Goal: Information Seeking & Learning: Check status

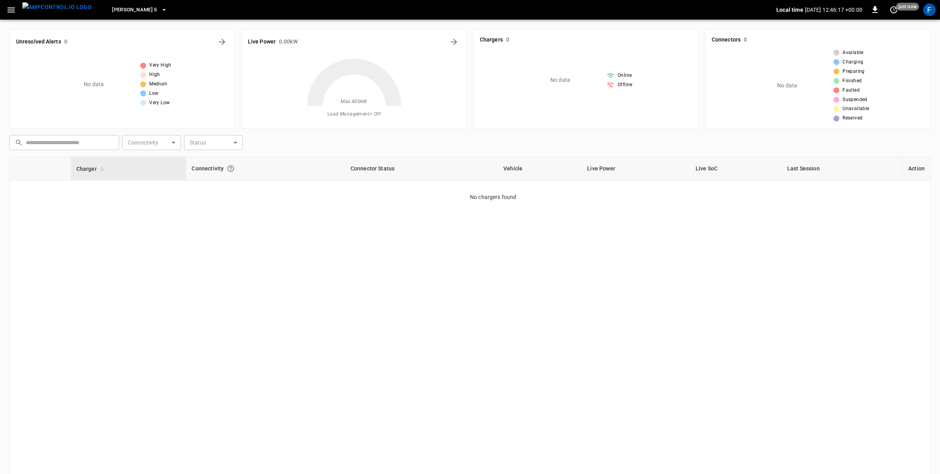
click at [59, 12] on img "menu" at bounding box center [56, 7] width 69 height 10
click at [930, 12] on div "F" at bounding box center [929, 10] width 13 height 13
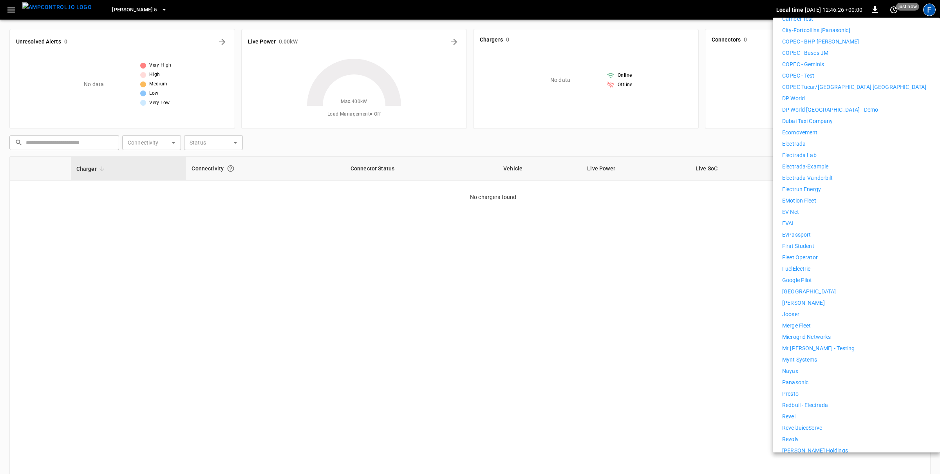
scroll to position [293, 0]
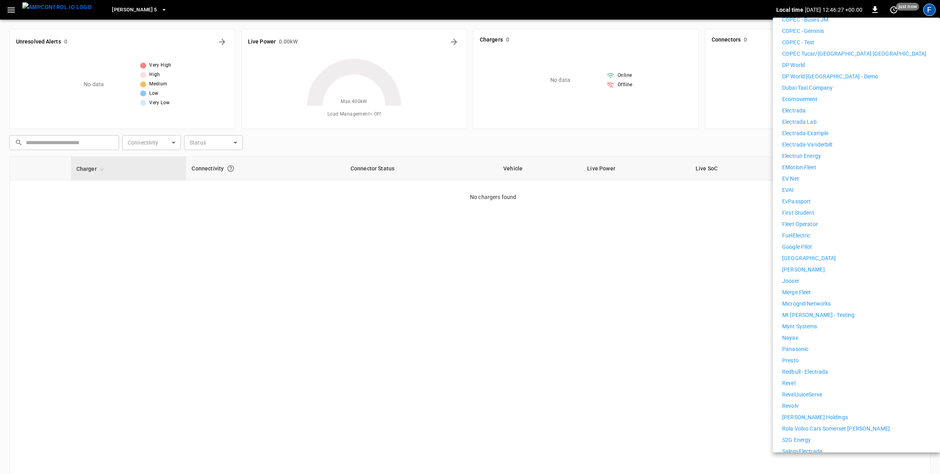
click at [812, 413] on p "[PERSON_NAME] Holdings" at bounding box center [815, 417] width 66 height 8
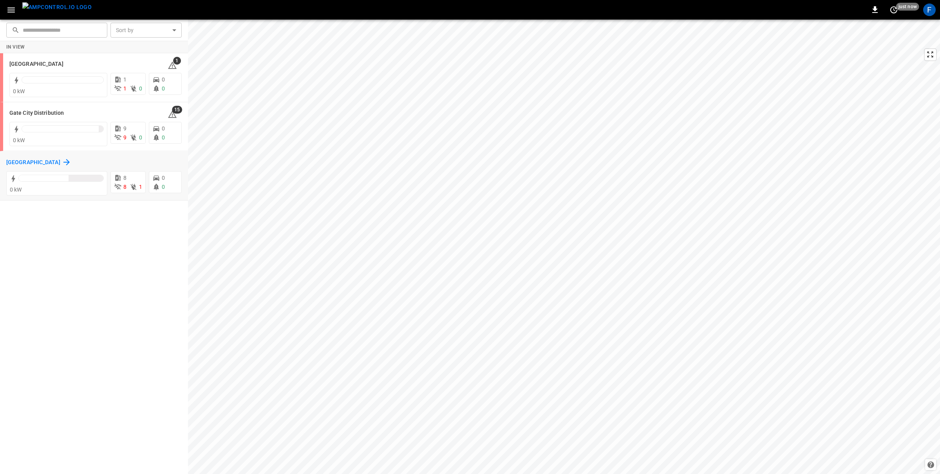
click at [11, 164] on h6 "Huntington Beach" at bounding box center [33, 162] width 54 height 9
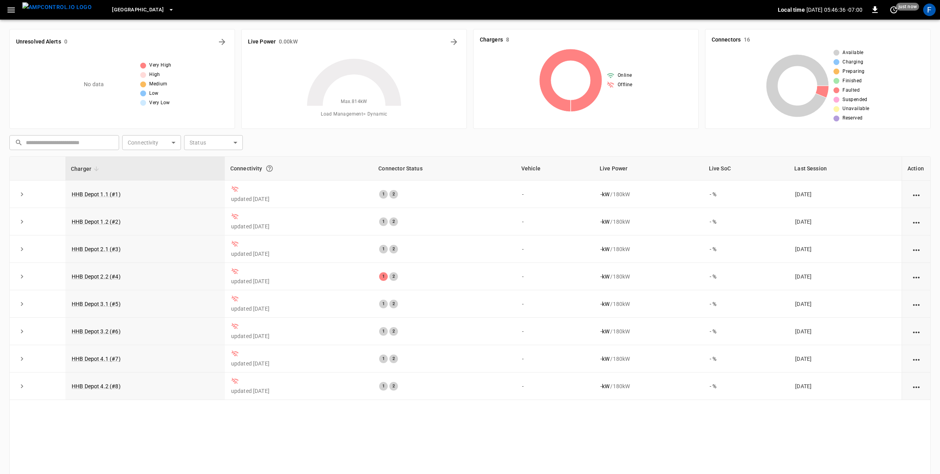
drag, startPoint x: 11, startPoint y: 4, endPoint x: 10, endPoint y: 12, distance: 8.3
click at [11, 4] on button "button" at bounding box center [11, 10] width 16 height 14
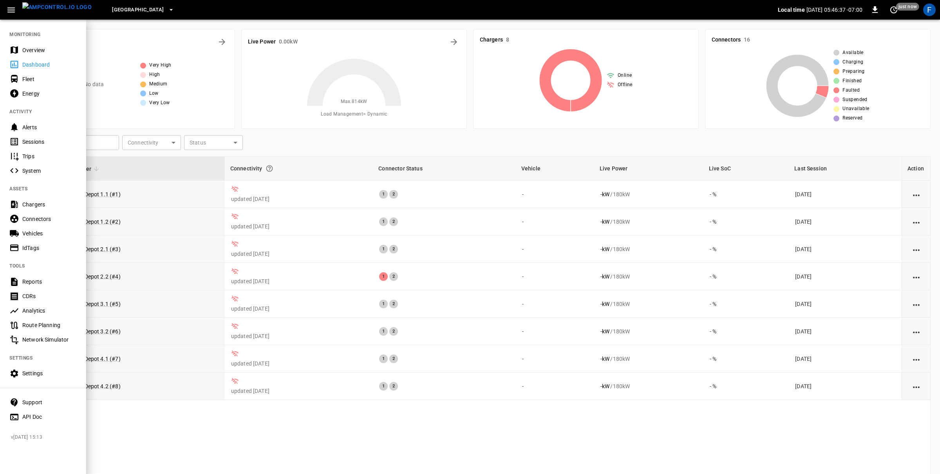
click at [156, 29] on div at bounding box center [470, 237] width 940 height 474
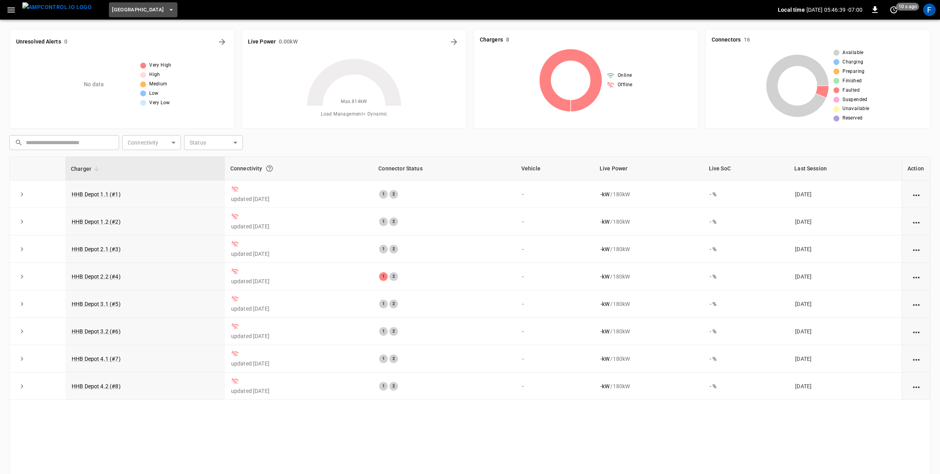
click at [153, 14] on button "Huntington Beach" at bounding box center [143, 9] width 68 height 15
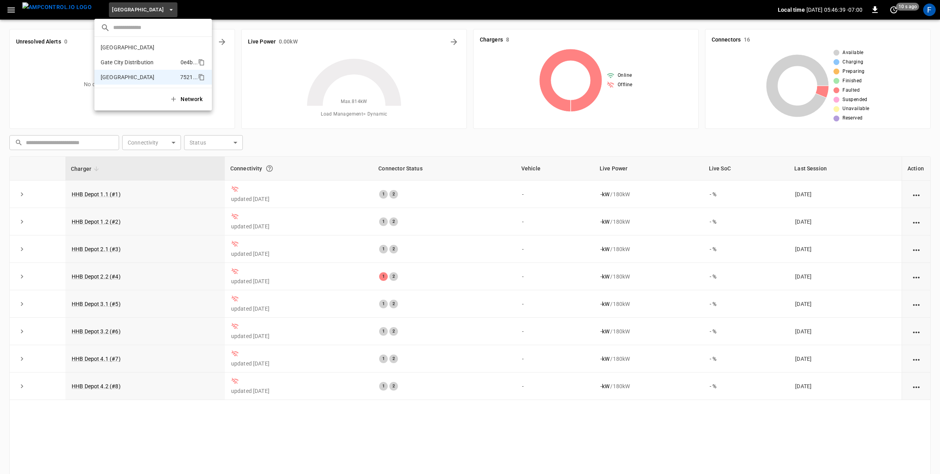
click at [152, 59] on p "Gate City Distribution" at bounding box center [139, 62] width 77 height 8
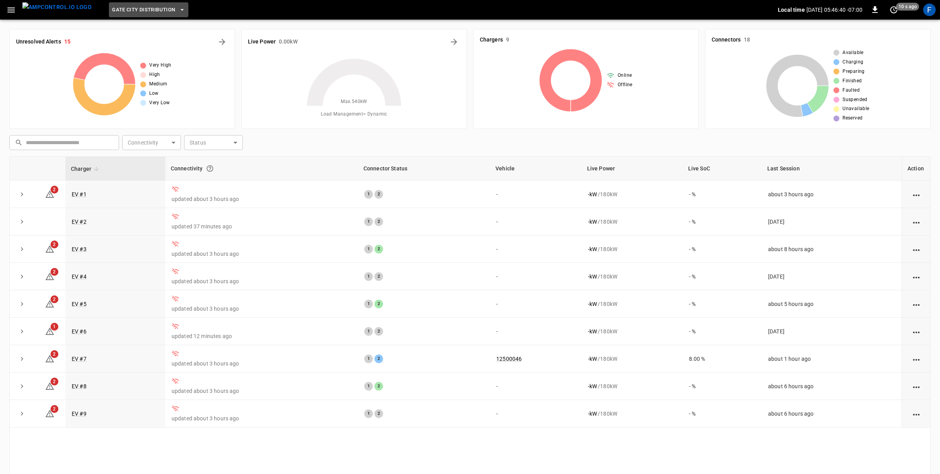
click at [148, 11] on span "Gate City Distribution" at bounding box center [143, 9] width 63 height 9
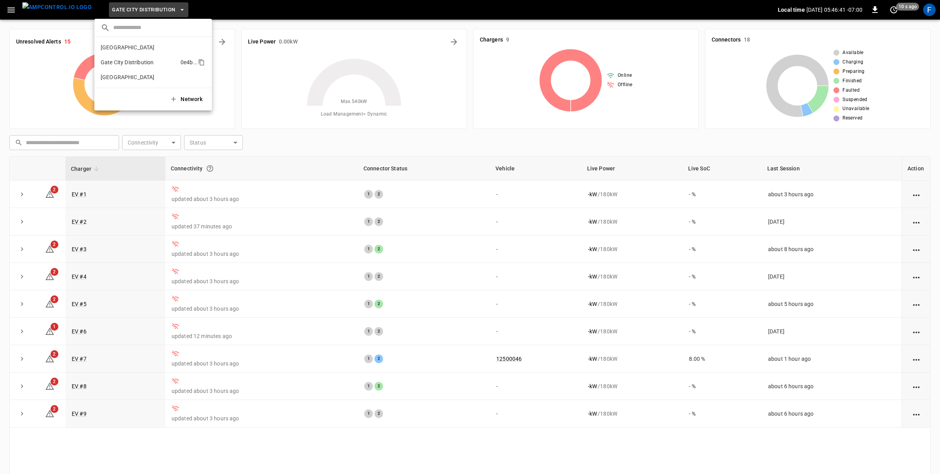
click at [134, 55] on li "Gate City Distribution 0e4b ..." at bounding box center [152, 62] width 117 height 15
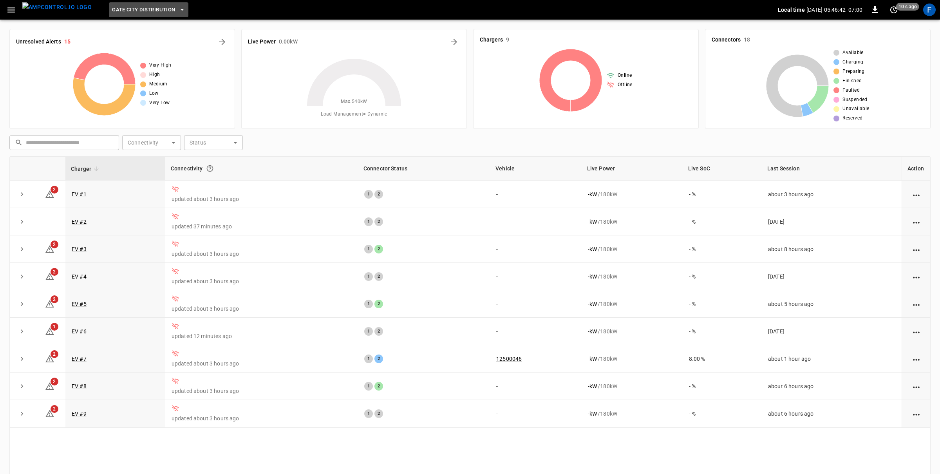
click at [143, 11] on span "Gate City Distribution" at bounding box center [143, 9] width 63 height 9
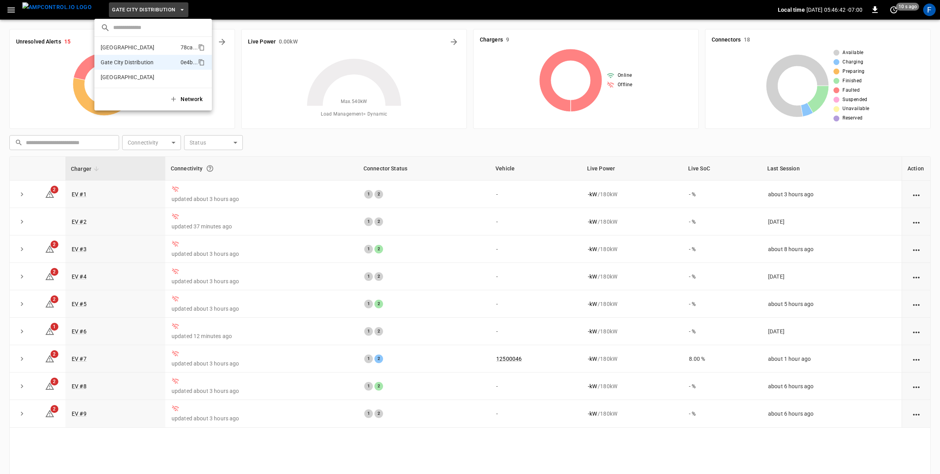
click at [132, 43] on li "Fresno 78ca ..." at bounding box center [152, 47] width 117 height 15
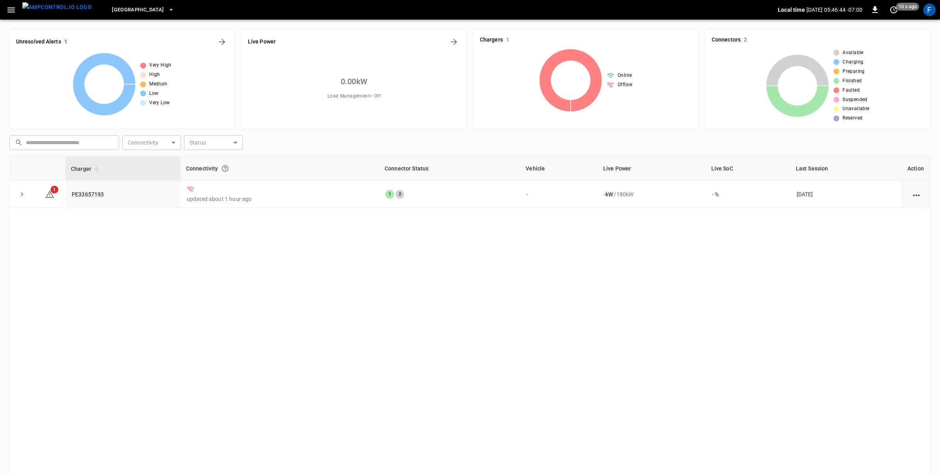
click at [56, 6] on img "menu" at bounding box center [56, 7] width 69 height 10
click at [12, 14] on icon "button" at bounding box center [11, 10] width 10 height 10
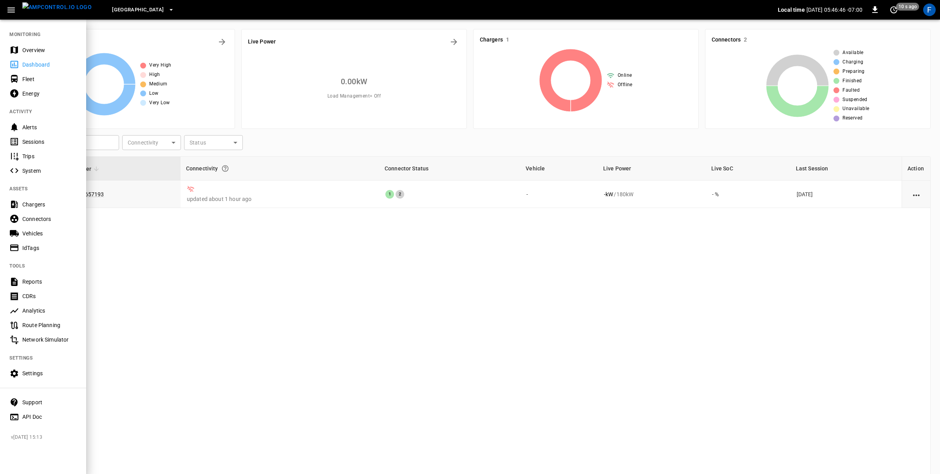
click at [32, 52] on div "Overview" at bounding box center [49, 50] width 54 height 8
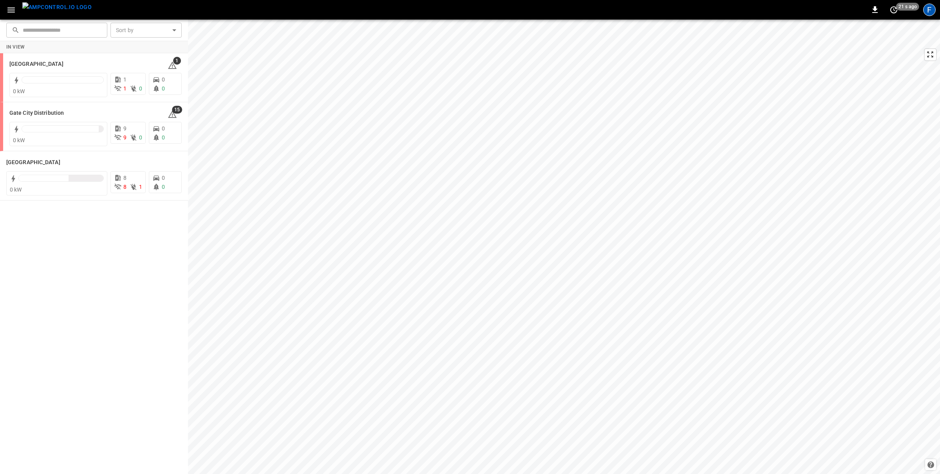
click at [925, 11] on div "F" at bounding box center [929, 10] width 13 height 13
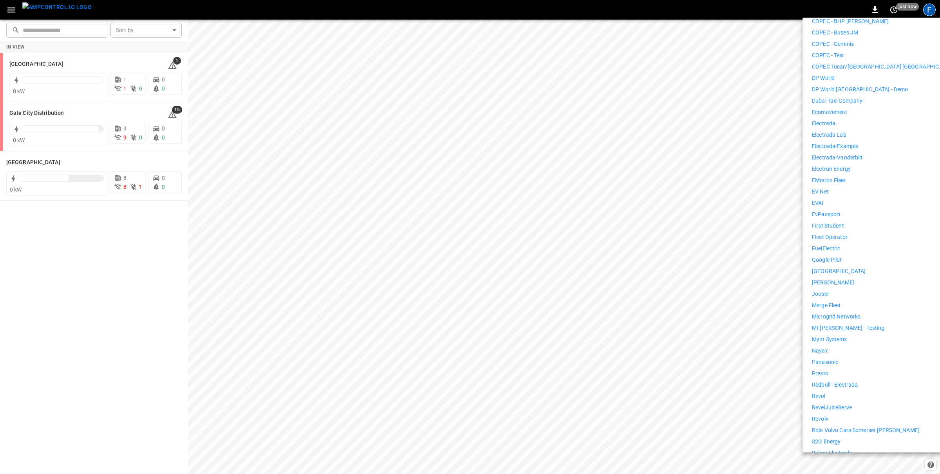
scroll to position [280, 0]
click at [835, 409] on li "Revolv" at bounding box center [884, 413] width 144 height 8
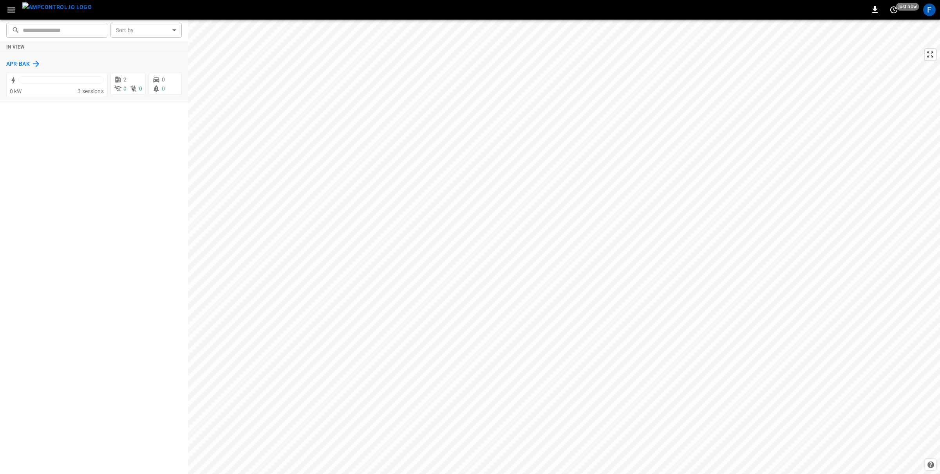
click at [23, 64] on h6 "APR-BAK" at bounding box center [17, 64] width 23 height 9
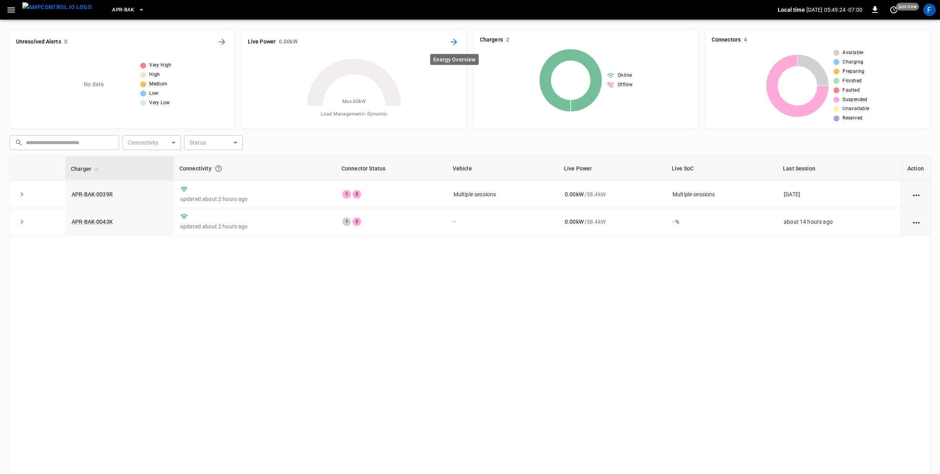
click at [454, 41] on icon "Energy Overview" at bounding box center [453, 41] width 9 height 9
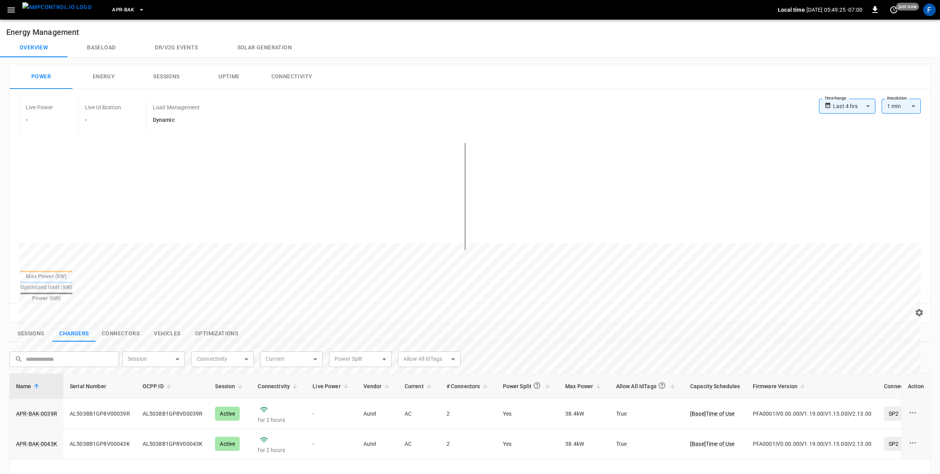
click at [275, 76] on button "Connectivity" at bounding box center [291, 76] width 63 height 25
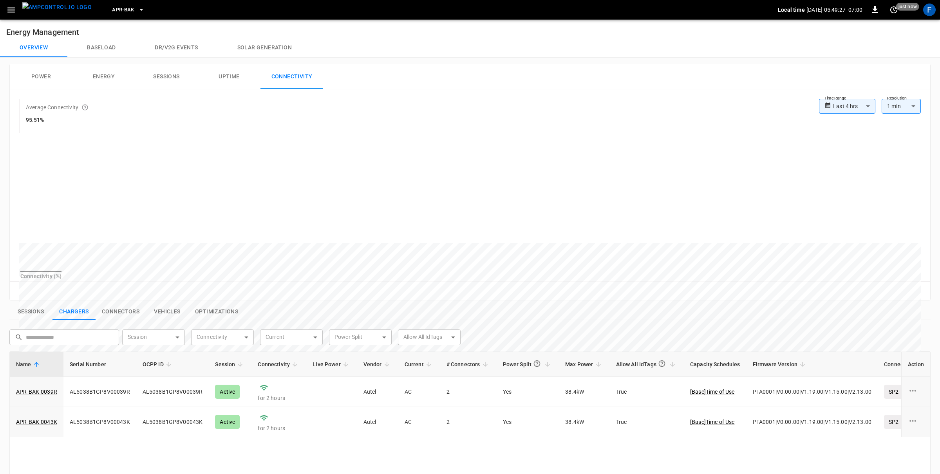
click at [842, 105] on body "**********" at bounding box center [470, 355] width 940 height 710
click at [853, 152] on li "Last 48 hrs" at bounding box center [847, 149] width 56 height 13
click at [835, 108] on body "**********" at bounding box center [470, 355] width 940 height 710
click at [849, 187] on li "Last 30 days" at bounding box center [846, 187] width 60 height 13
type input "**********"
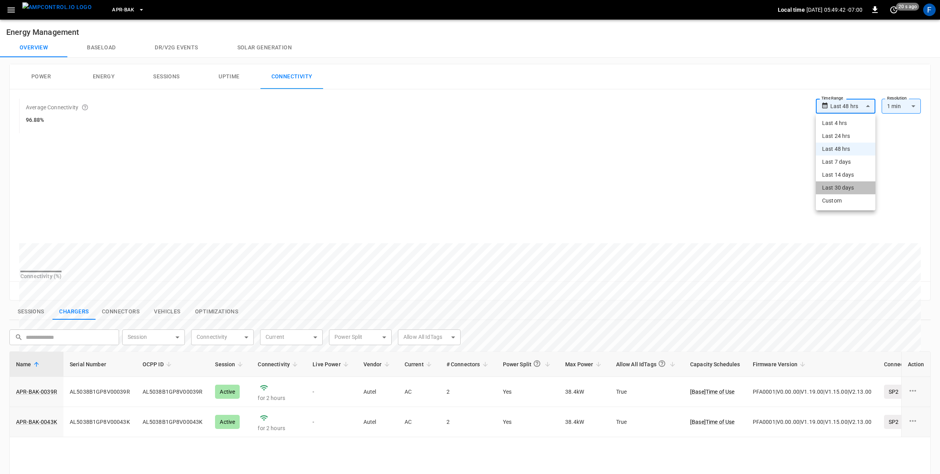
type input "**"
drag, startPoint x: 783, startPoint y: 215, endPoint x: 433, endPoint y: 116, distance: 363.4
click at [433, 116] on div "**********" at bounding box center [470, 194] width 920 height 211
click at [433, 116] on div "Average Connectivity 99.42%" at bounding box center [415, 116] width 792 height 34
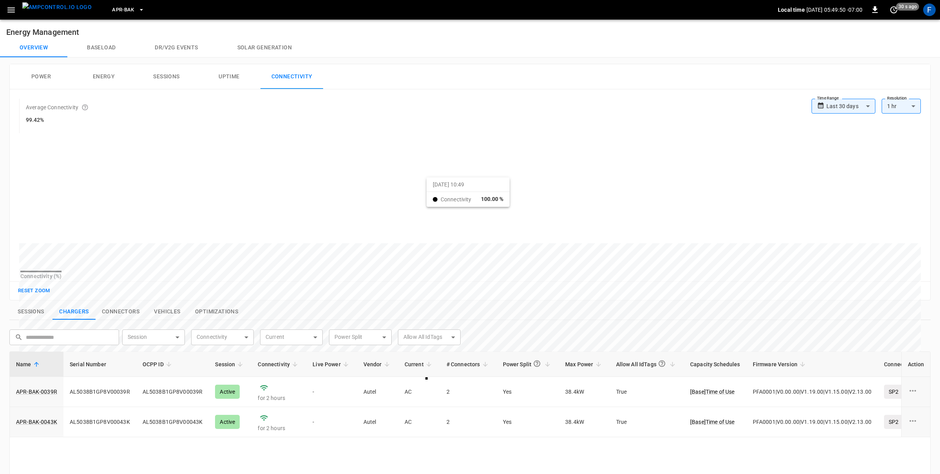
click at [436, 377] on div at bounding box center [455, 430] width 872 height 107
click at [12, 10] on icon "button" at bounding box center [10, 9] width 7 height 5
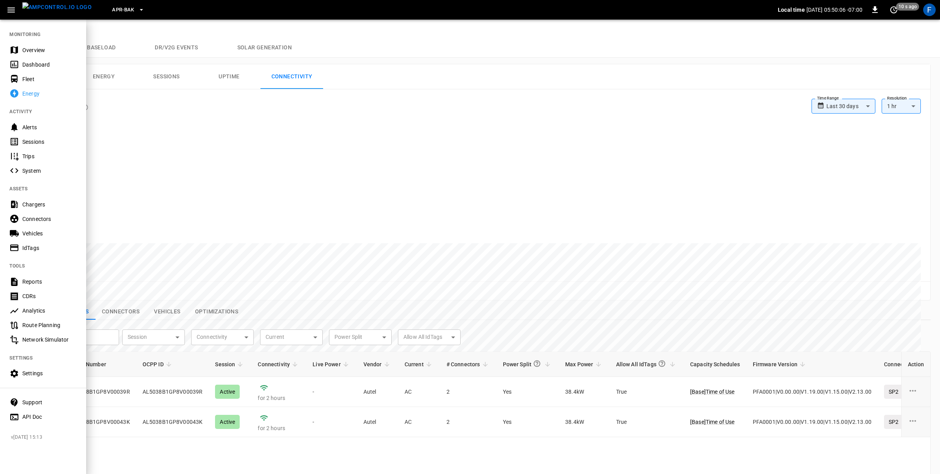
click at [31, 49] on div "Overview" at bounding box center [49, 50] width 54 height 8
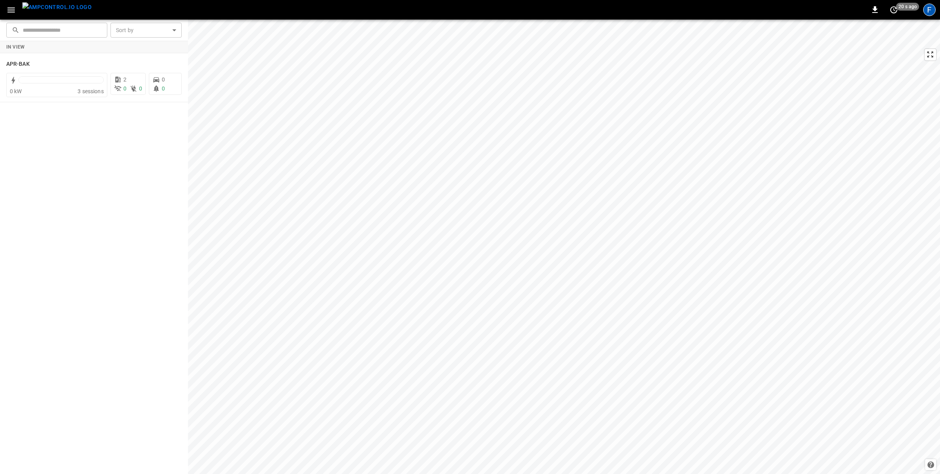
click at [933, 10] on div "F" at bounding box center [929, 10] width 13 height 13
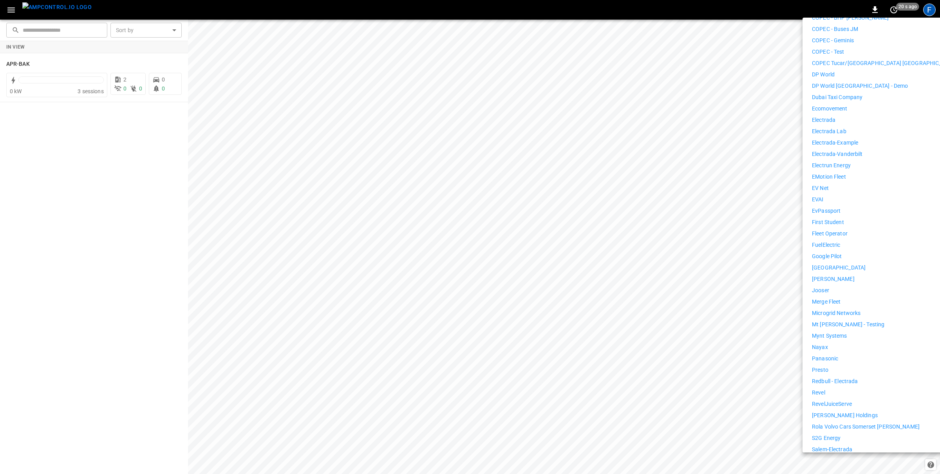
scroll to position [381, 0]
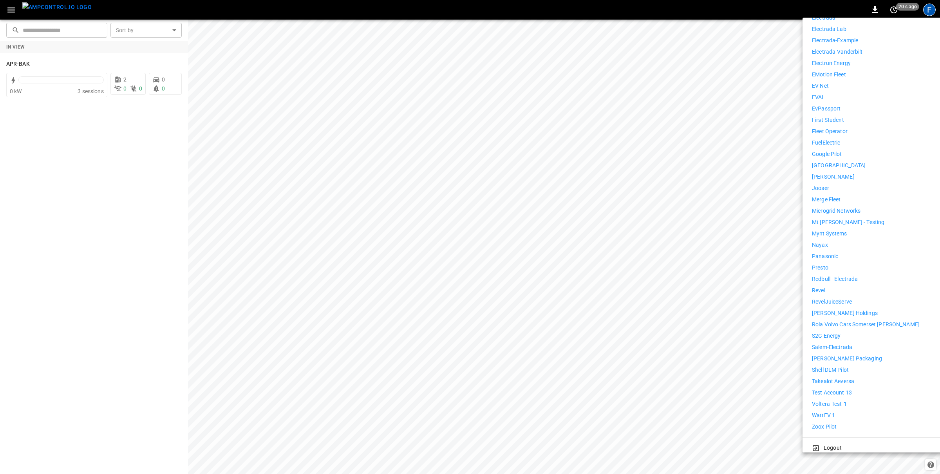
click at [842, 411] on li "WattEV 1" at bounding box center [884, 415] width 144 height 8
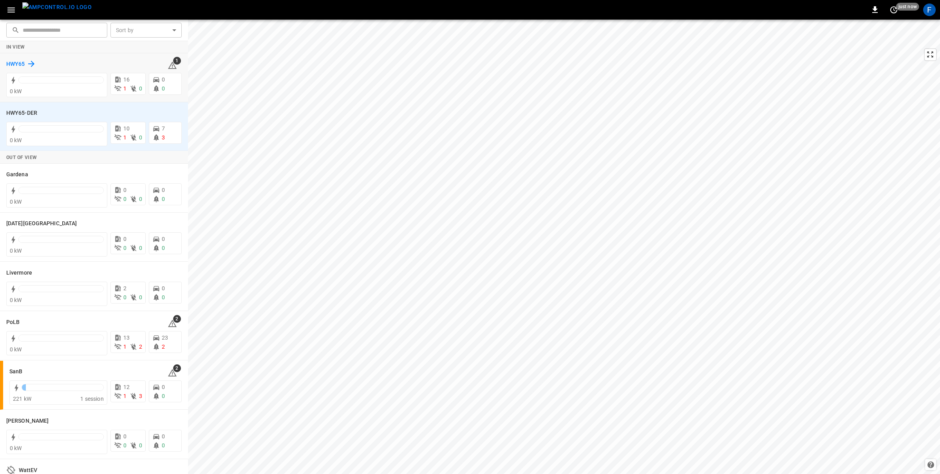
click at [21, 63] on h6 "HWY65" at bounding box center [15, 64] width 19 height 9
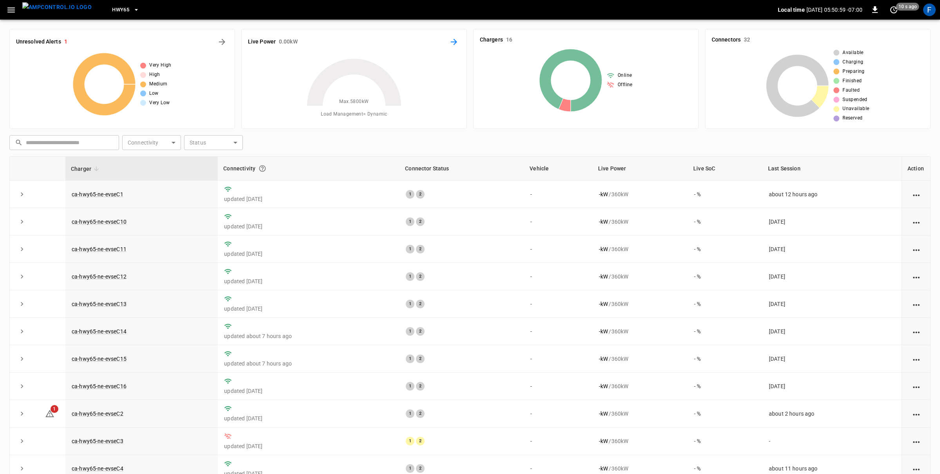
click at [450, 40] on icon "Energy Overview" at bounding box center [453, 41] width 9 height 9
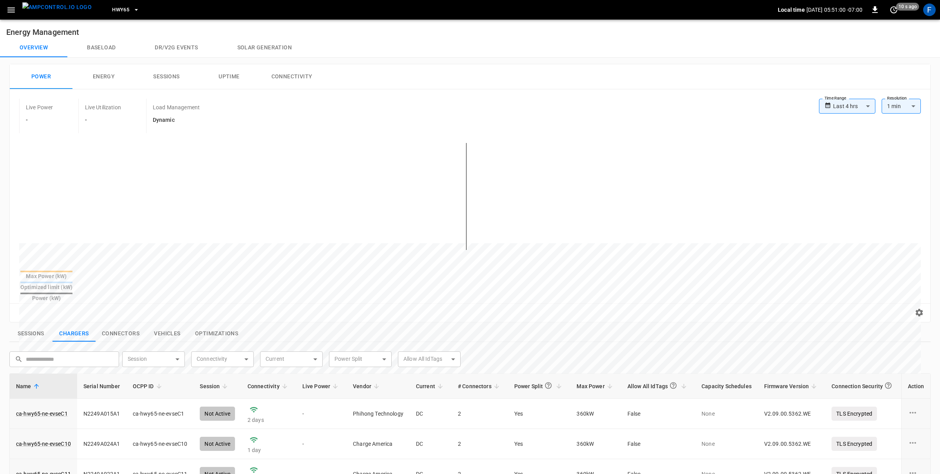
click at [280, 87] on button "Connectivity" at bounding box center [291, 76] width 63 height 25
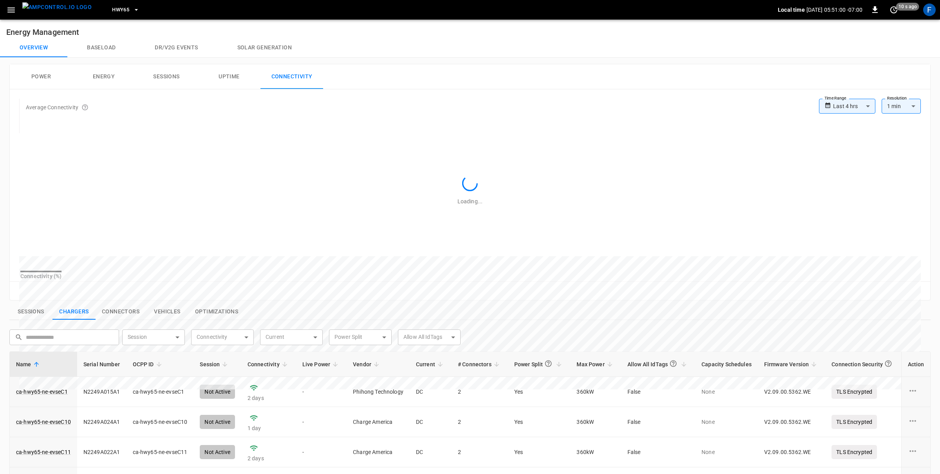
click at [283, 79] on button "Connectivity" at bounding box center [291, 76] width 63 height 25
click at [861, 112] on body "**********" at bounding box center [470, 355] width 940 height 710
click at [861, 135] on li "Last 24 hrs" at bounding box center [847, 136] width 56 height 13
click at [862, 110] on body "**********" at bounding box center [470, 355] width 940 height 710
click at [853, 151] on li "Last 48 hrs" at bounding box center [846, 149] width 60 height 13
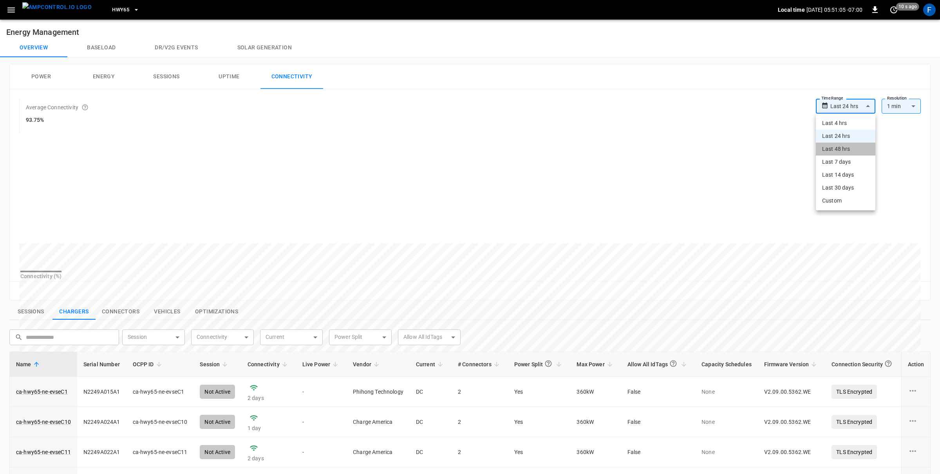
type input "**********"
click at [923, 12] on div "F" at bounding box center [929, 10] width 13 height 13
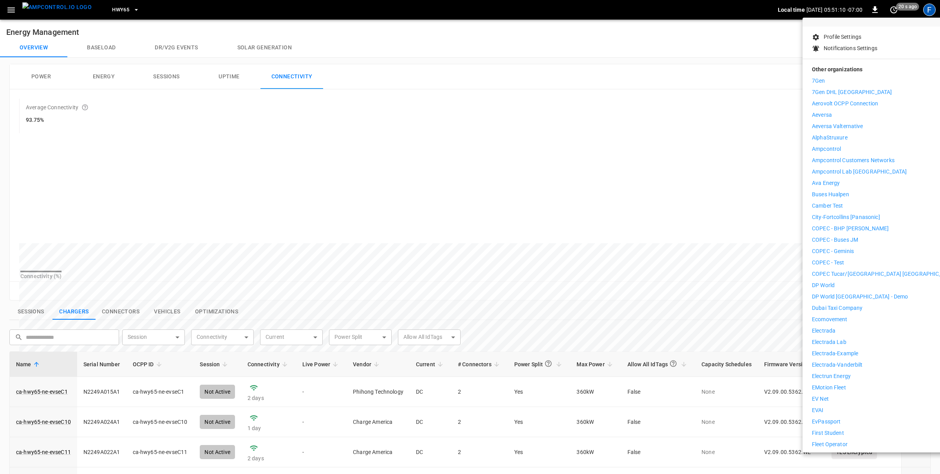
scroll to position [77, 0]
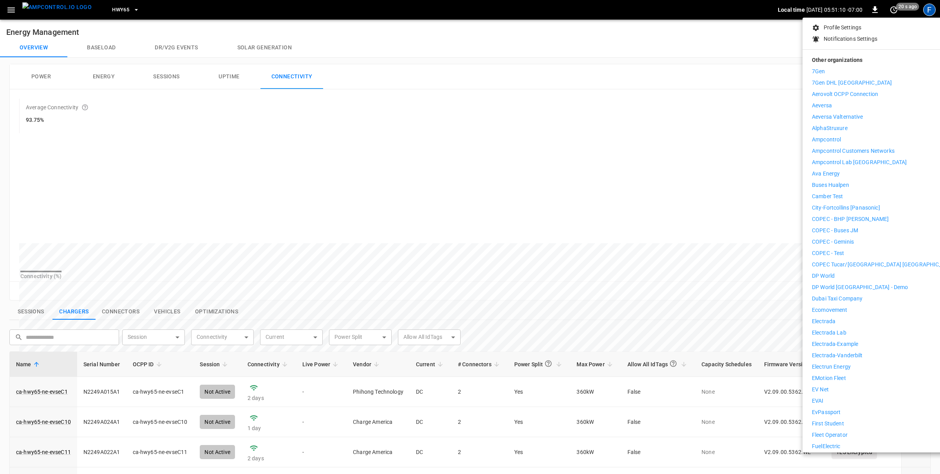
click at [855, 311] on div "7Gen 7Gen DHL Calgary Aerovolt OCPP Connection Aeversa Aeversa Valternative Alp…" at bounding box center [884, 400] width 144 height 667
click at [852, 317] on li "Electrada" at bounding box center [884, 321] width 144 height 8
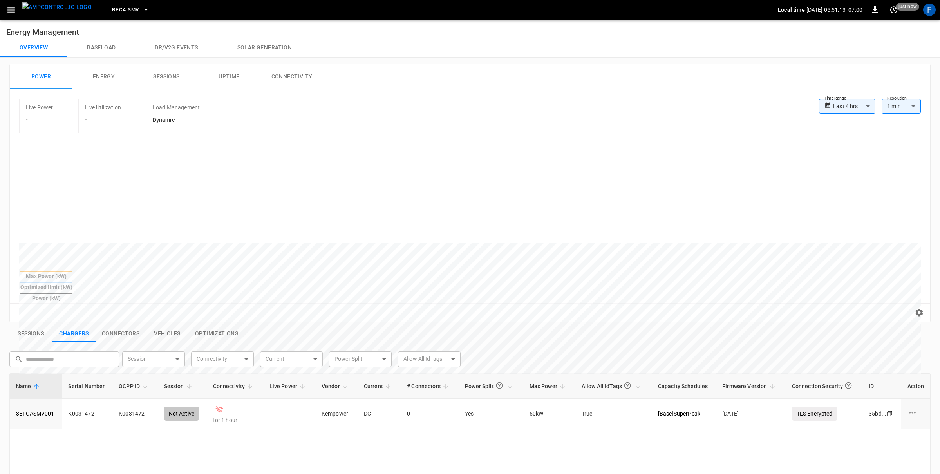
click at [16, 9] on button "button" at bounding box center [11, 10] width 16 height 14
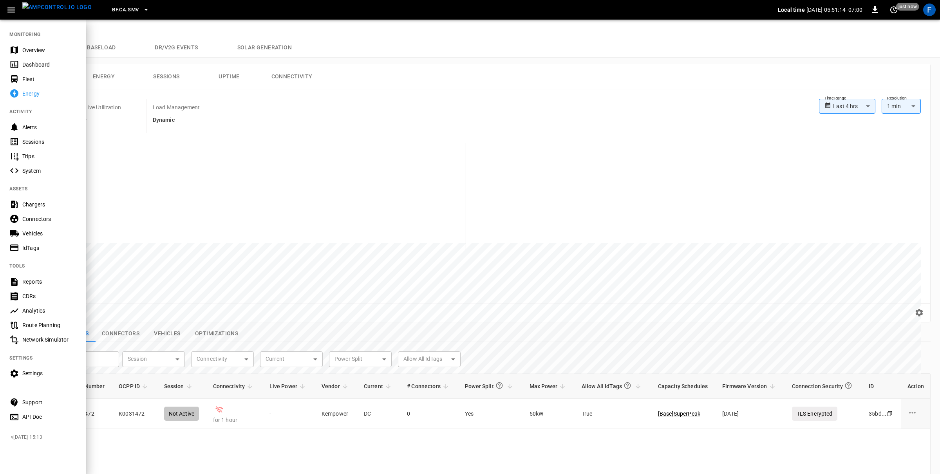
click at [22, 46] on div "Overview" at bounding box center [49, 50] width 54 height 8
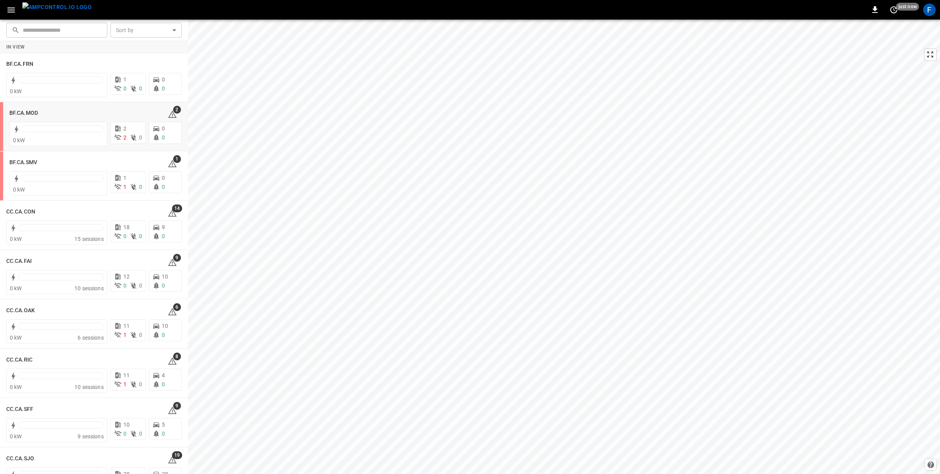
click at [18, 112] on h6 "BF.CA.MOD" at bounding box center [23, 113] width 29 height 9
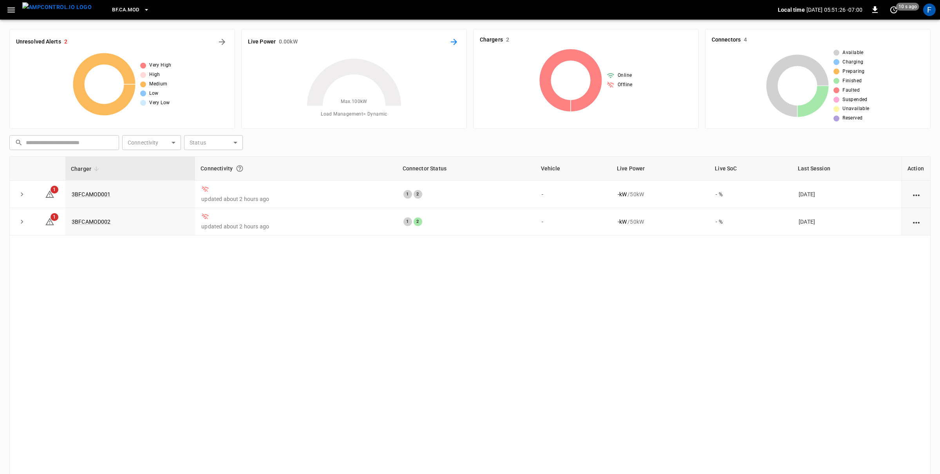
click at [450, 42] on icon "Energy Overview" at bounding box center [453, 41] width 9 height 9
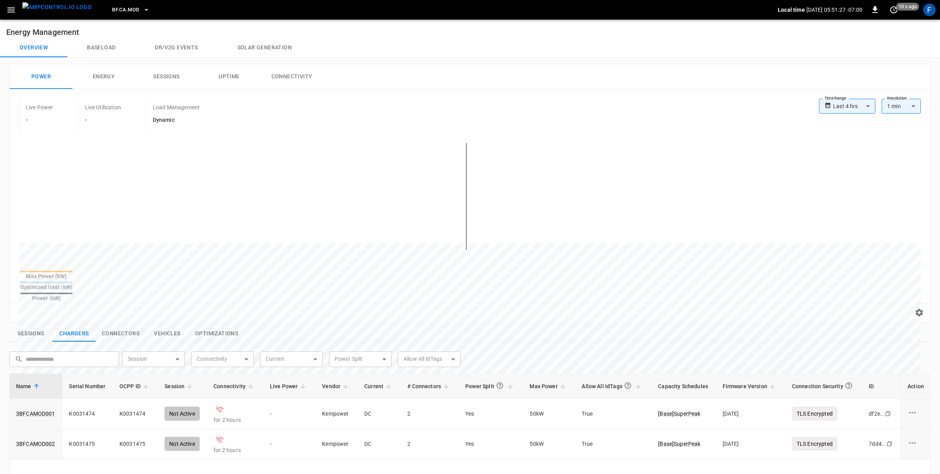
click at [293, 78] on button "Connectivity" at bounding box center [291, 76] width 63 height 25
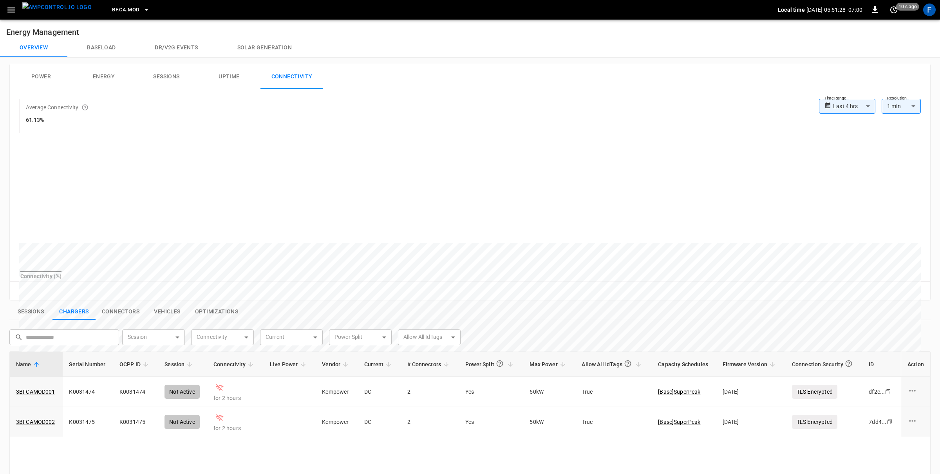
click at [864, 103] on body "**********" at bounding box center [470, 355] width 940 height 710
click at [855, 150] on li "Last 48 hrs" at bounding box center [847, 149] width 56 height 13
type input "**********"
click at [14, 11] on icon "button" at bounding box center [11, 10] width 10 height 10
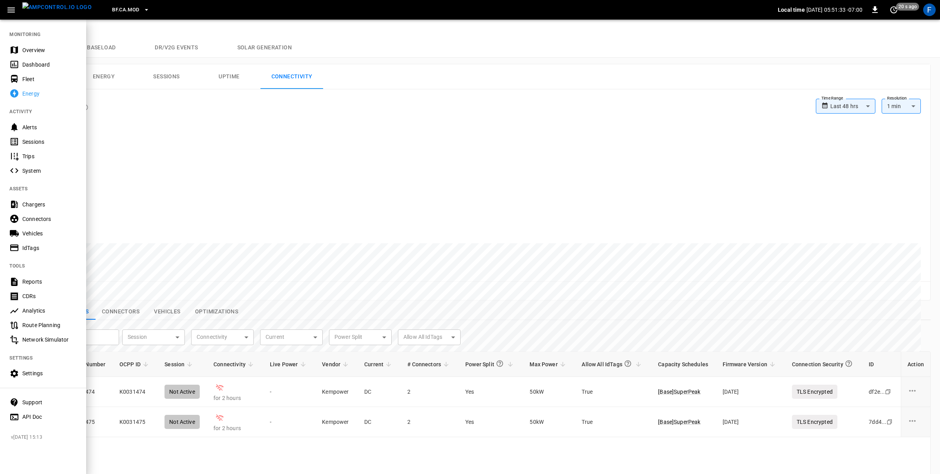
click at [18, 49] on icon at bounding box center [14, 50] width 10 height 10
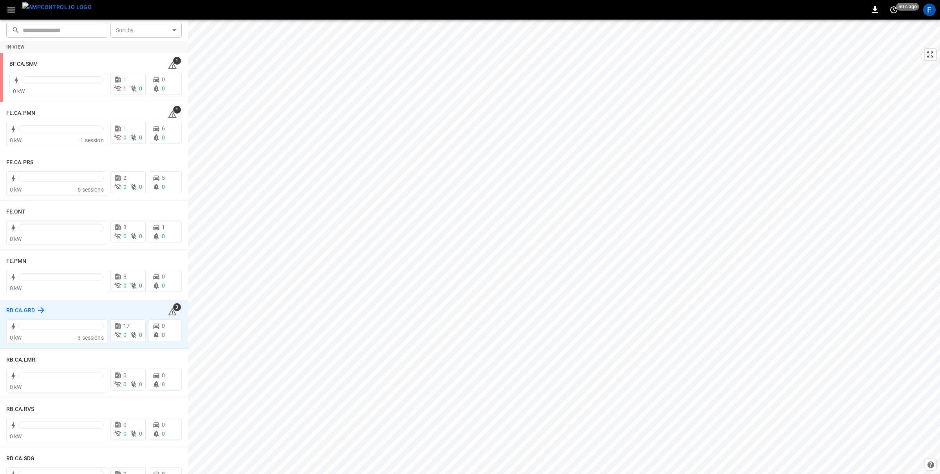
click at [19, 307] on h6 "RB.CA.GRD" at bounding box center [20, 310] width 29 height 9
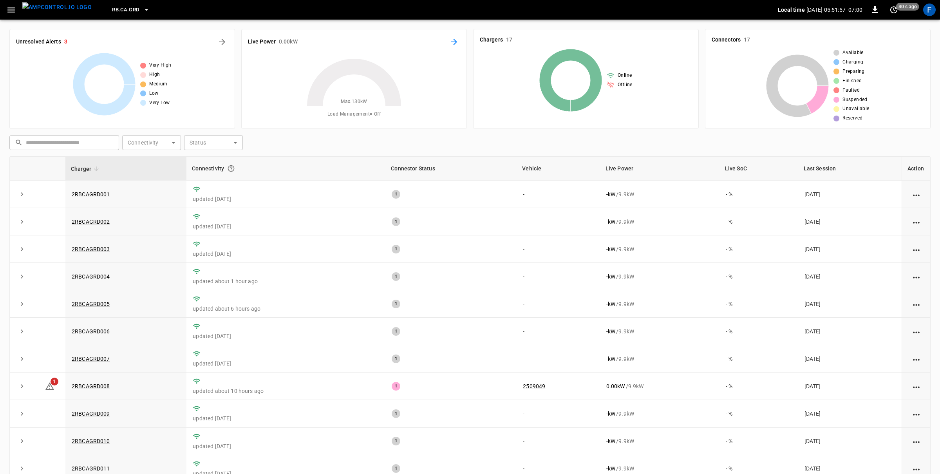
click at [453, 42] on icon "Energy Overview" at bounding box center [453, 41] width 9 height 9
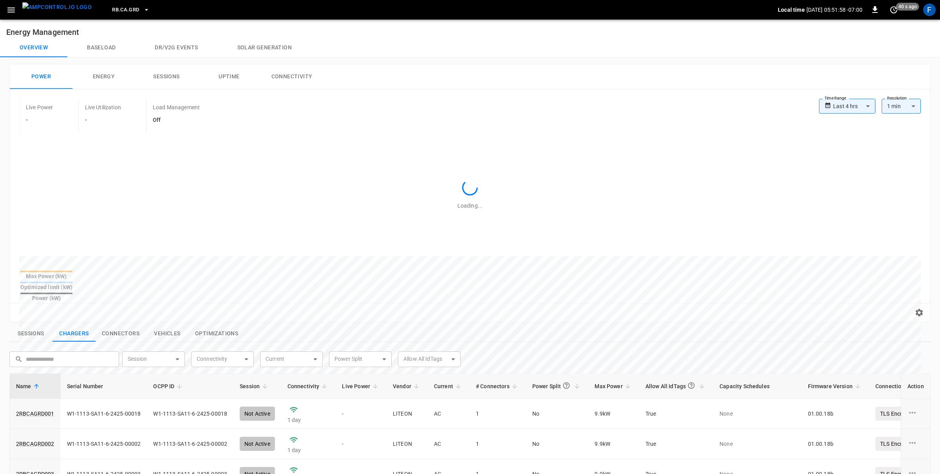
drag, startPoint x: 284, startPoint y: 76, endPoint x: 302, endPoint y: 74, distance: 18.2
click at [284, 76] on button "Connectivity" at bounding box center [291, 76] width 63 height 25
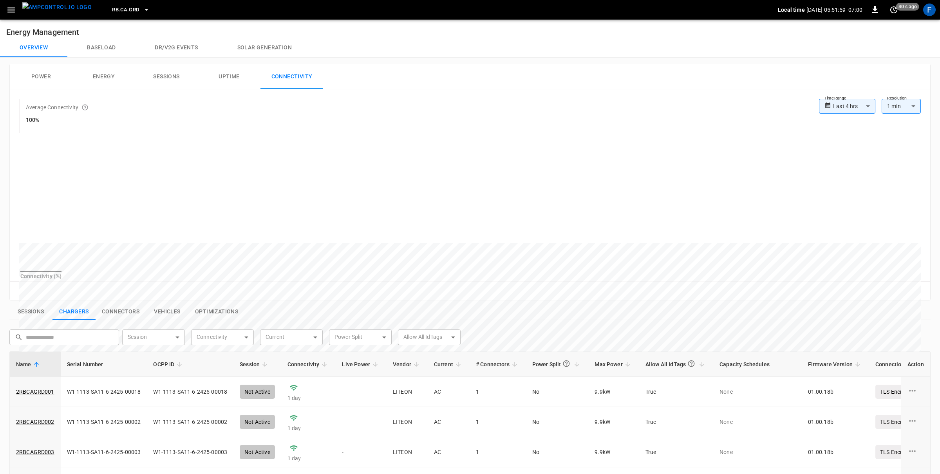
click at [854, 104] on body "**********" at bounding box center [470, 355] width 940 height 710
click at [851, 155] on li "Last 7 days" at bounding box center [847, 161] width 56 height 13
type input "**********"
type input "***"
drag, startPoint x: 62, startPoint y: 7, endPoint x: 56, endPoint y: 8, distance: 5.9
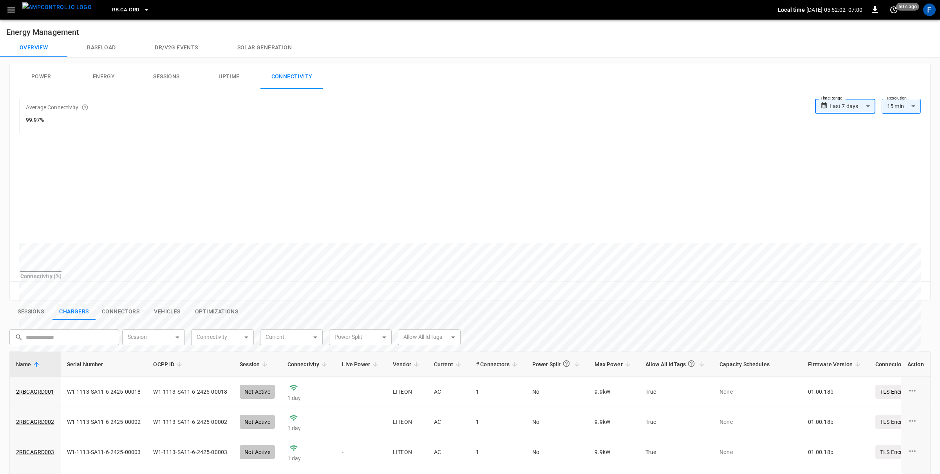
click at [61, 7] on img "menu" at bounding box center [56, 7] width 69 height 10
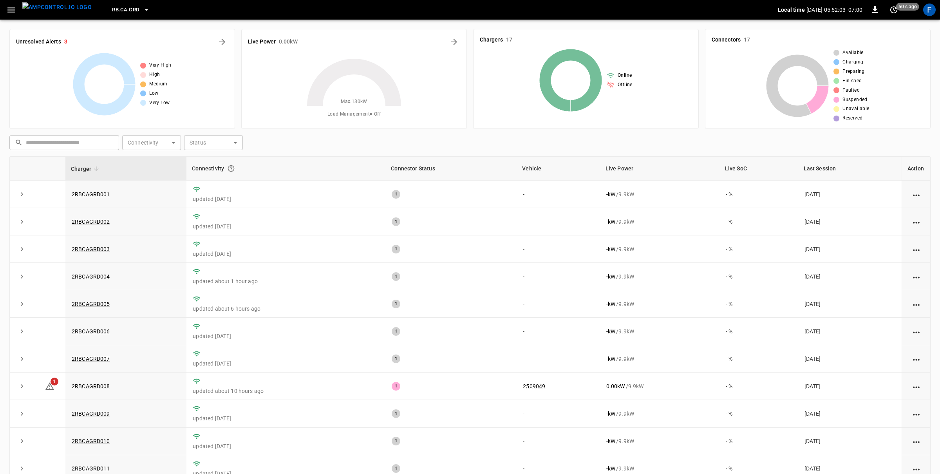
click at [7, 7] on icon "button" at bounding box center [11, 10] width 10 height 10
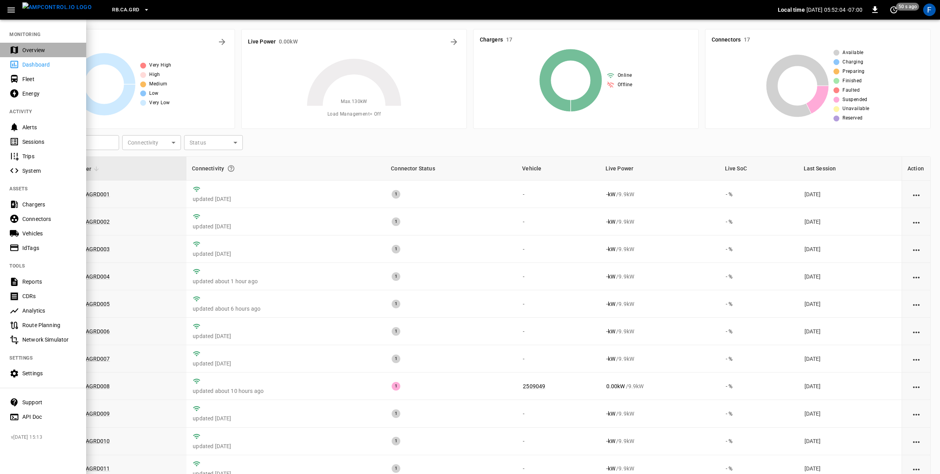
drag, startPoint x: 44, startPoint y: 55, endPoint x: 49, endPoint y: 54, distance: 4.7
click at [44, 55] on div "Overview" at bounding box center [43, 50] width 86 height 14
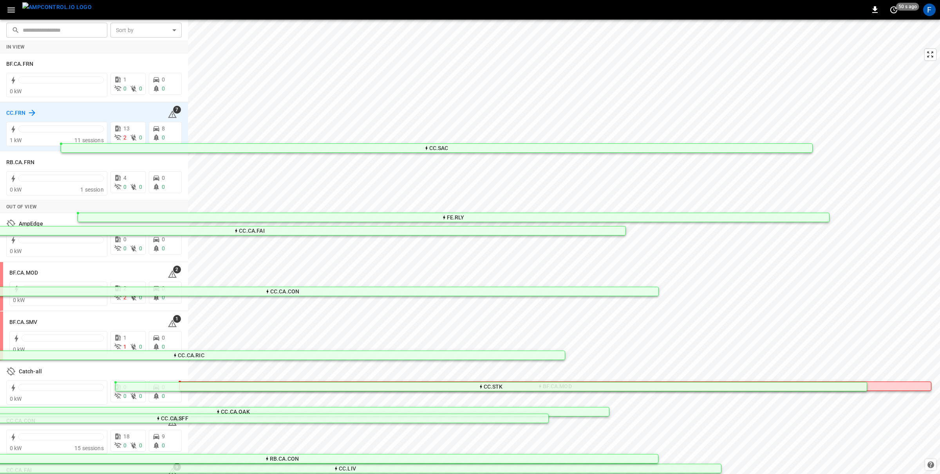
click at [18, 109] on h6 "CC.FRN" at bounding box center [16, 113] width 20 height 9
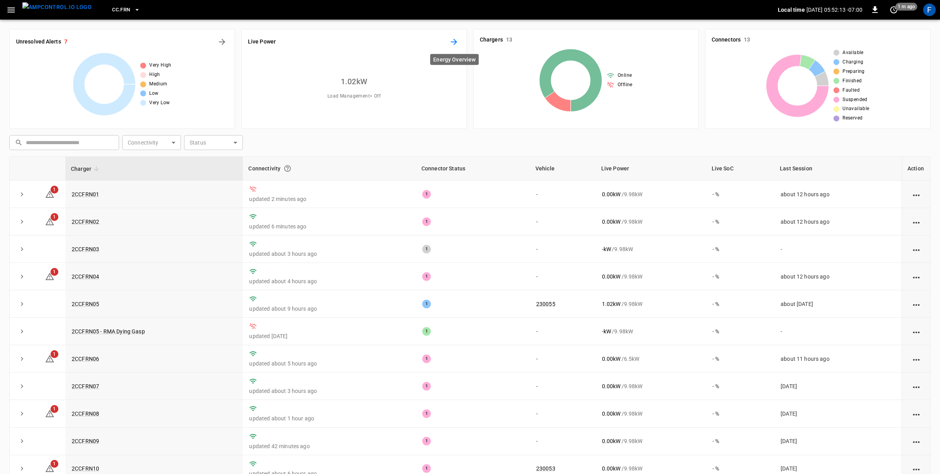
click at [451, 42] on icon "Energy Overview" at bounding box center [453, 41] width 9 height 9
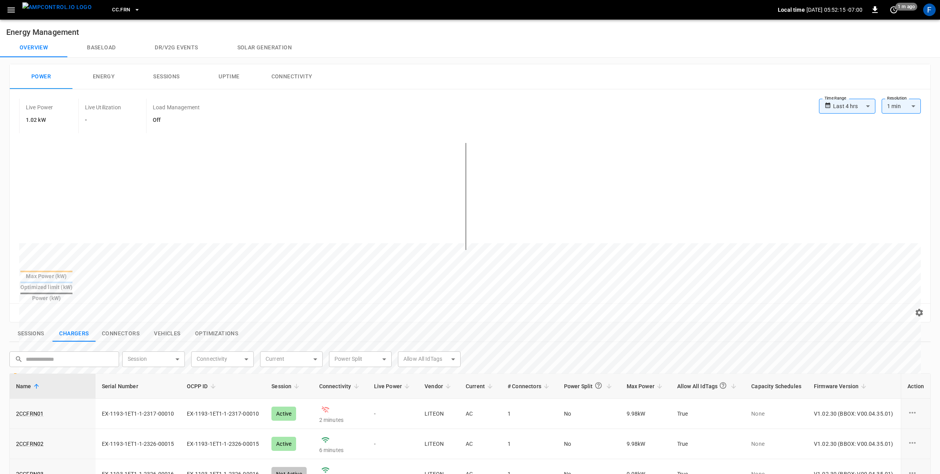
click at [285, 72] on button "Connectivity" at bounding box center [291, 76] width 63 height 25
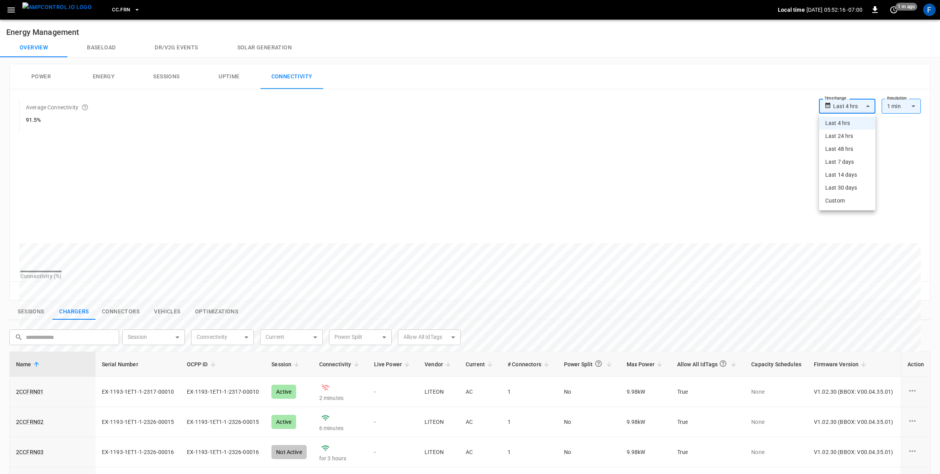
click at [860, 101] on body "**********" at bounding box center [470, 355] width 940 height 710
click at [863, 155] on li "Last 7 days" at bounding box center [847, 161] width 56 height 13
type input "**********"
type input "***"
click at [50, 9] on img "menu" at bounding box center [56, 7] width 69 height 10
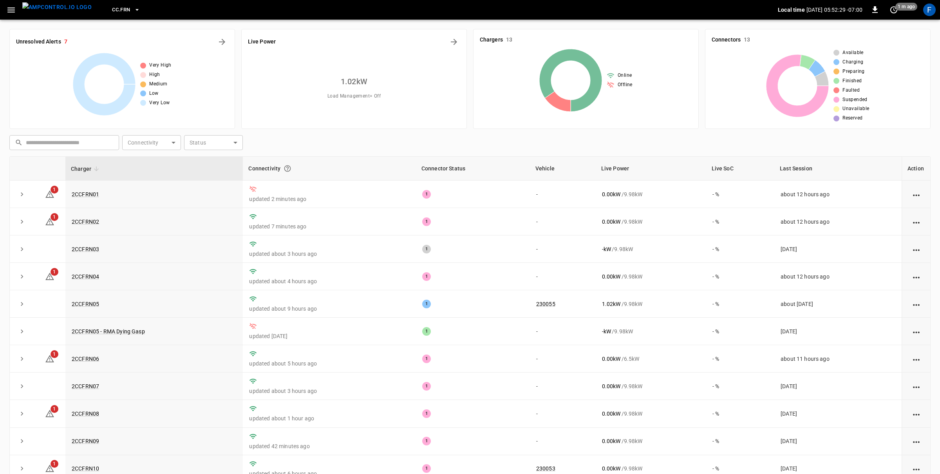
click at [933, 15] on div "F" at bounding box center [929, 9] width 15 height 15
click at [933, 13] on div "F" at bounding box center [929, 10] width 13 height 13
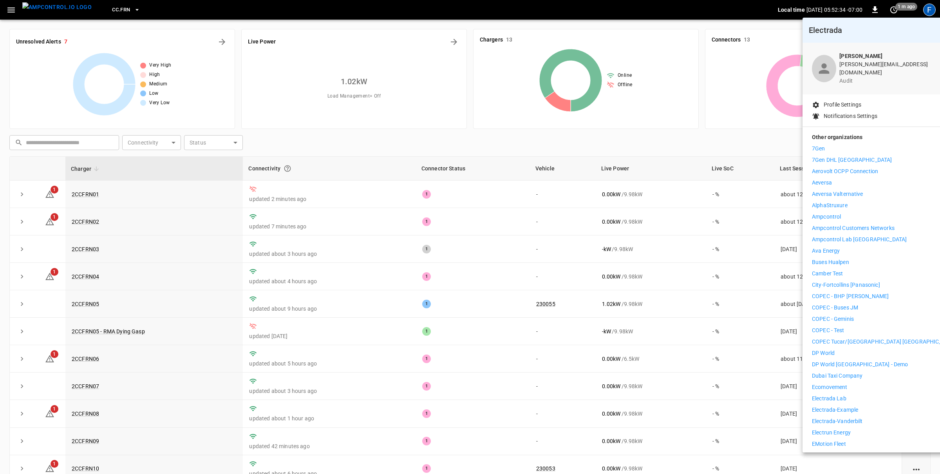
click at [559, 7] on div at bounding box center [470, 237] width 940 height 474
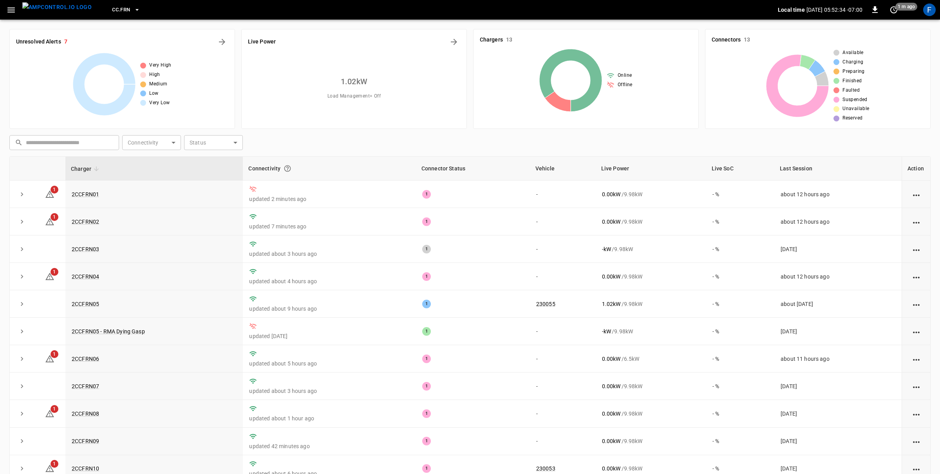
scroll to position [1, 0]
drag, startPoint x: 927, startPoint y: 15, endPoint x: 899, endPoint y: 58, distance: 51.2
click at [927, 15] on div "F" at bounding box center [929, 10] width 13 height 13
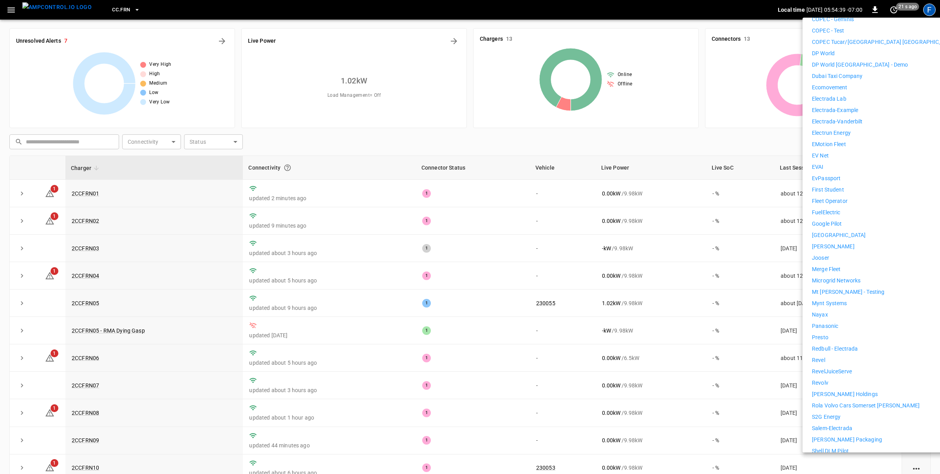
scroll to position [306, 0]
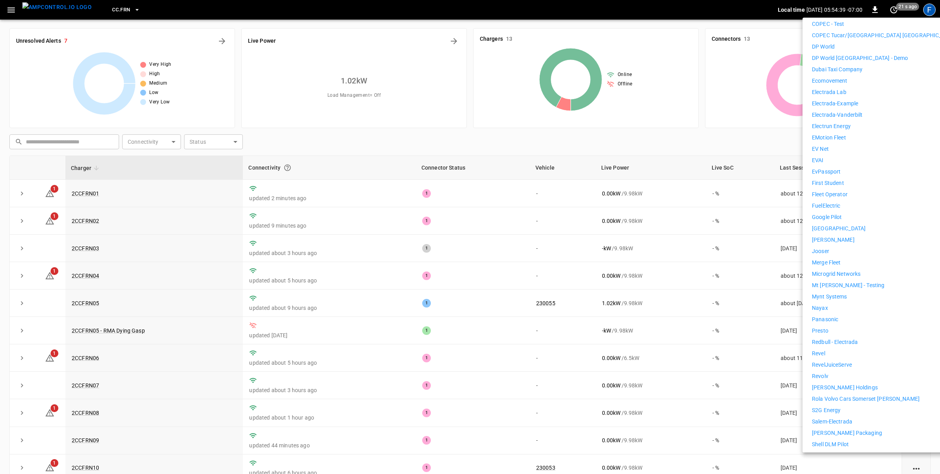
click at [836, 376] on div "7Gen 7Gen DHL Calgary Aerovolt OCPP Connection Aeversa Aeversa Valternative Alp…" at bounding box center [884, 171] width 144 height 667
click at [833, 383] on p "[PERSON_NAME] Holdings" at bounding box center [845, 387] width 66 height 8
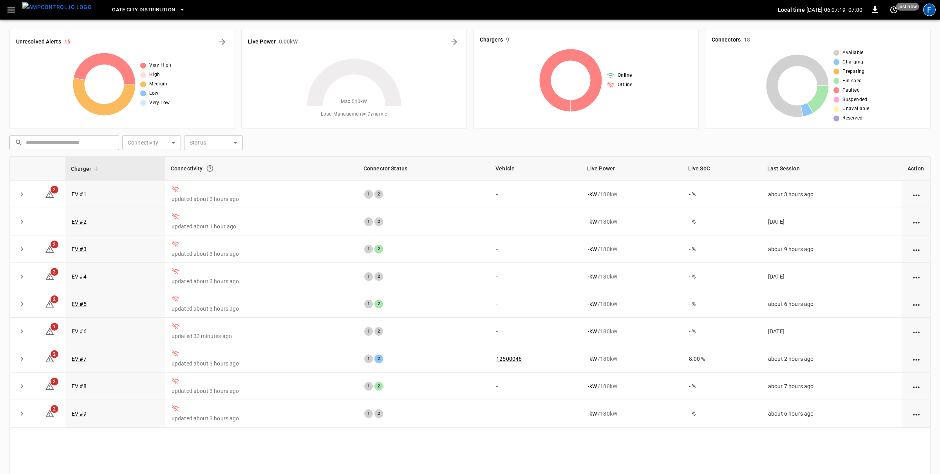
click at [932, 11] on div "F" at bounding box center [929, 10] width 13 height 13
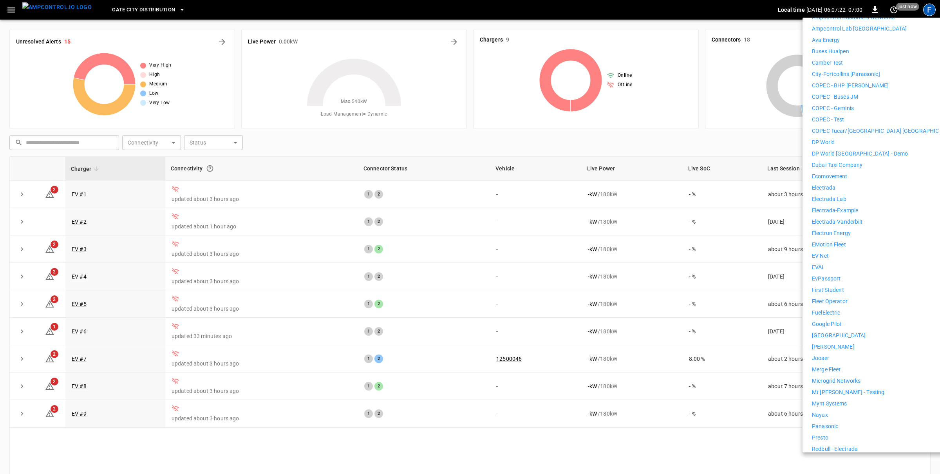
scroll to position [216, 0]
click at [836, 405] on li "Nayax" at bounding box center [884, 409] width 144 height 8
